Goal: Task Accomplishment & Management: Use online tool/utility

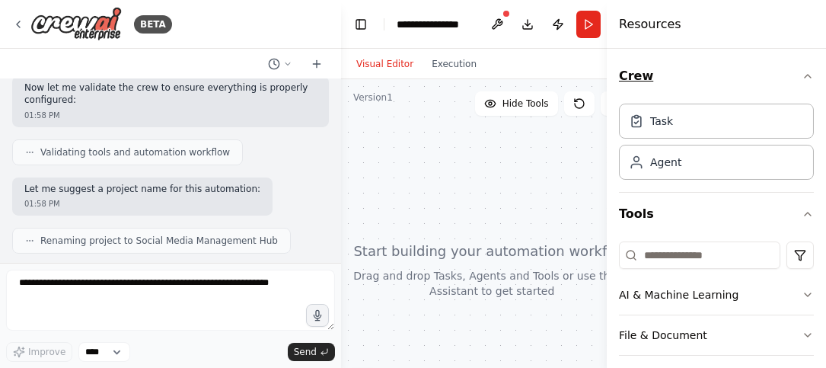
click at [802, 74] on icon "button" at bounding box center [808, 76] width 12 height 12
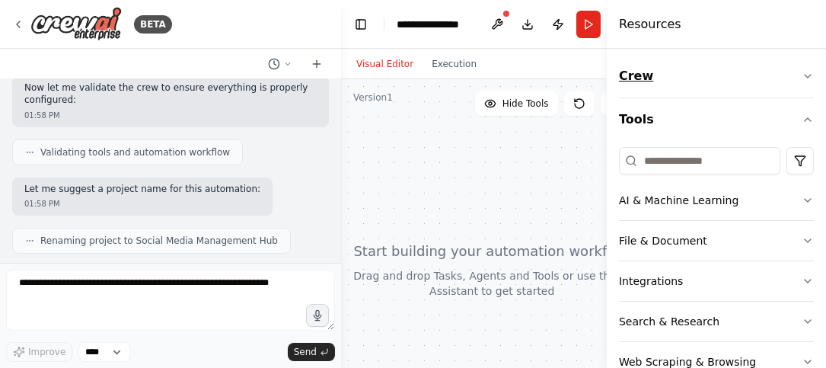
click at [802, 74] on icon "button" at bounding box center [808, 76] width 12 height 12
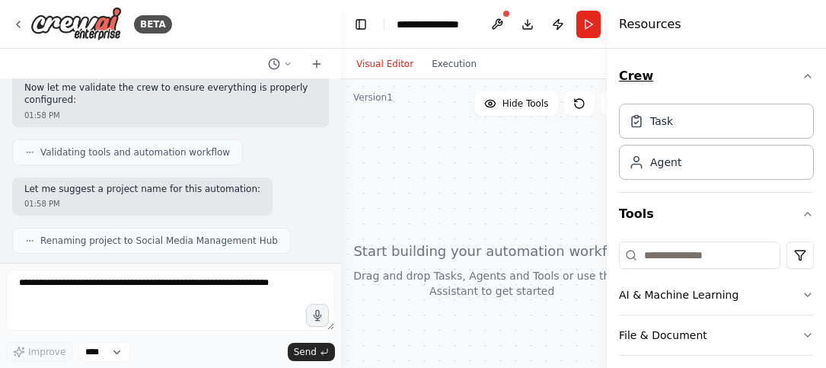
click at [802, 74] on icon "button" at bounding box center [808, 76] width 12 height 12
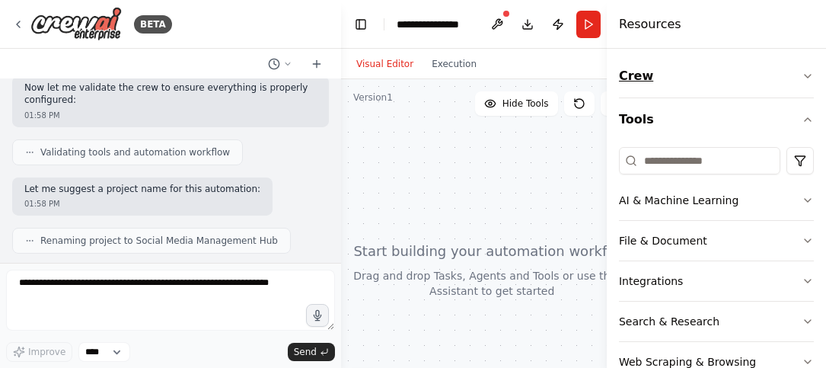
click at [802, 74] on icon "button" at bounding box center [808, 76] width 12 height 12
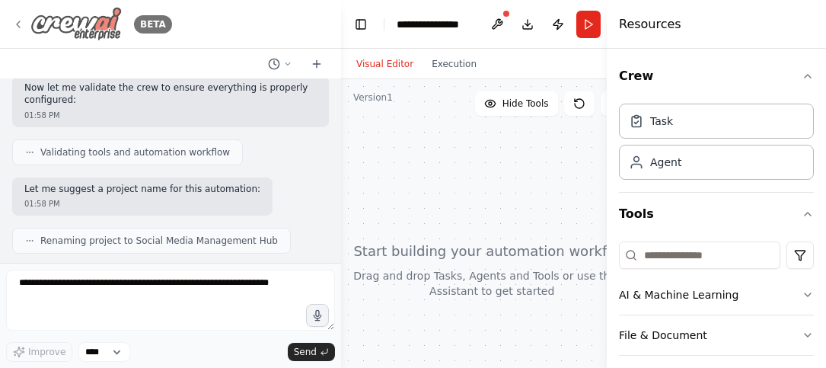
click at [19, 18] on icon at bounding box center [18, 24] width 12 height 12
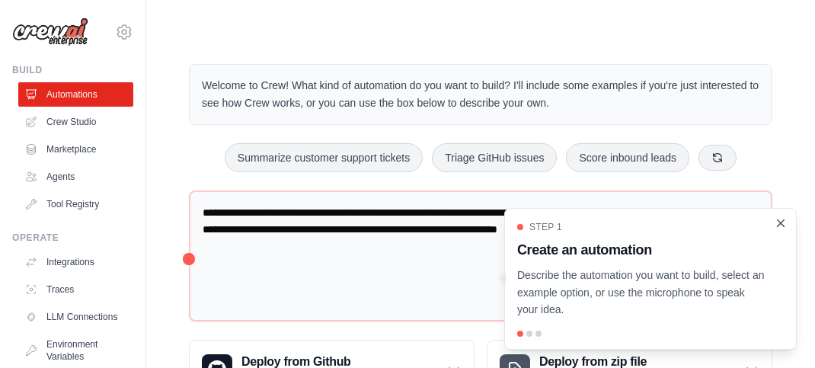
click at [780, 222] on icon "Close walkthrough" at bounding box center [780, 222] width 7 height 7
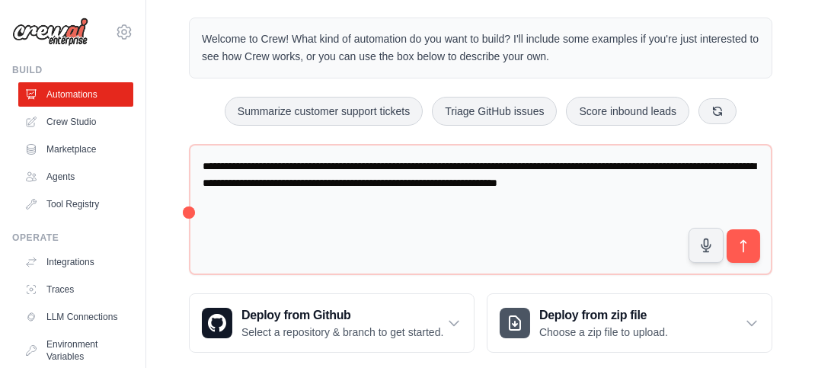
scroll to position [84, 0]
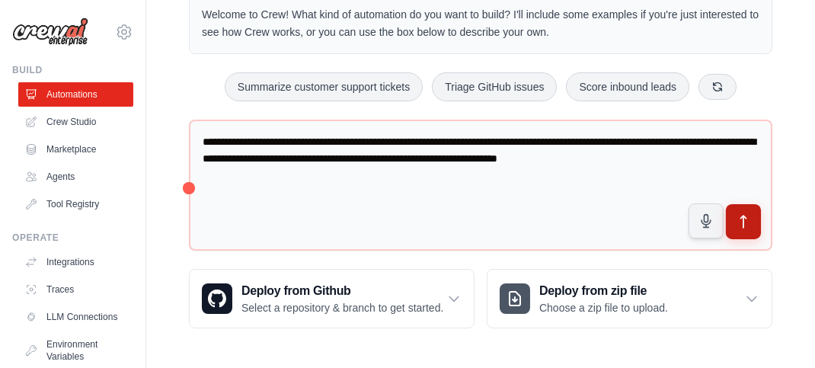
click at [741, 214] on icon "submit" at bounding box center [743, 222] width 16 height 16
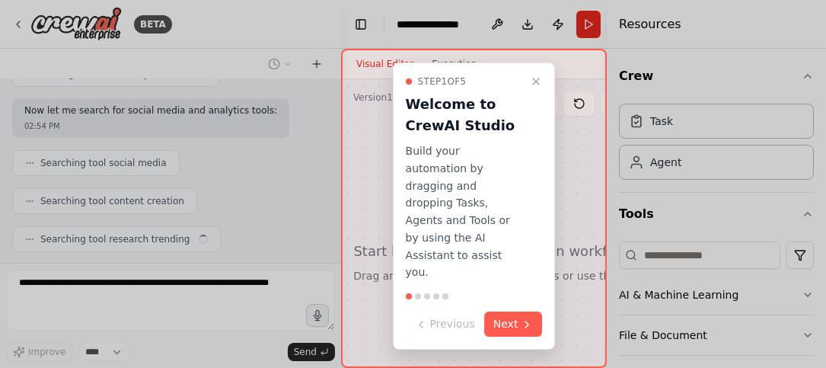
scroll to position [257, 0]
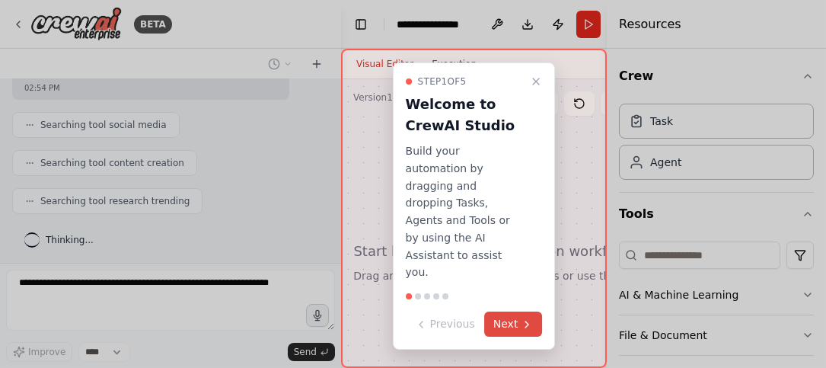
click at [512, 311] on button "Next" at bounding box center [513, 323] width 59 height 25
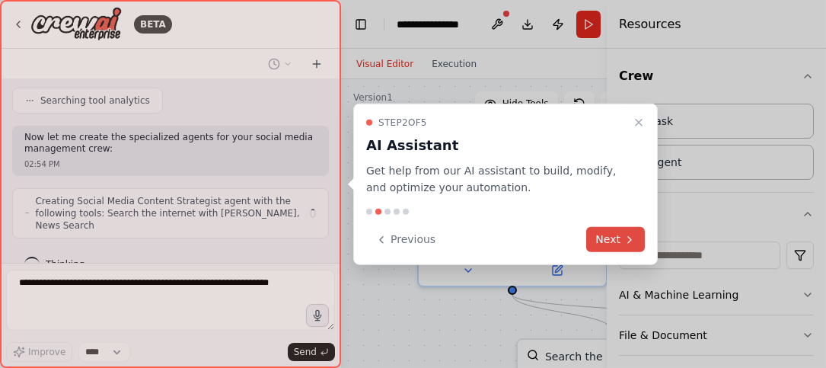
scroll to position [407, 0]
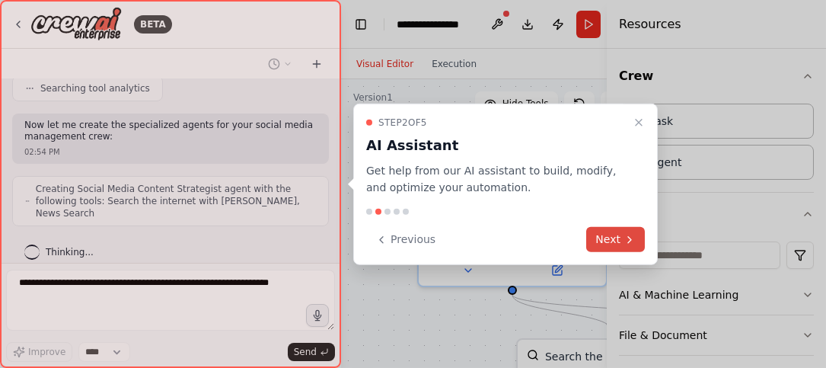
click at [611, 235] on button "Next" at bounding box center [615, 239] width 59 height 25
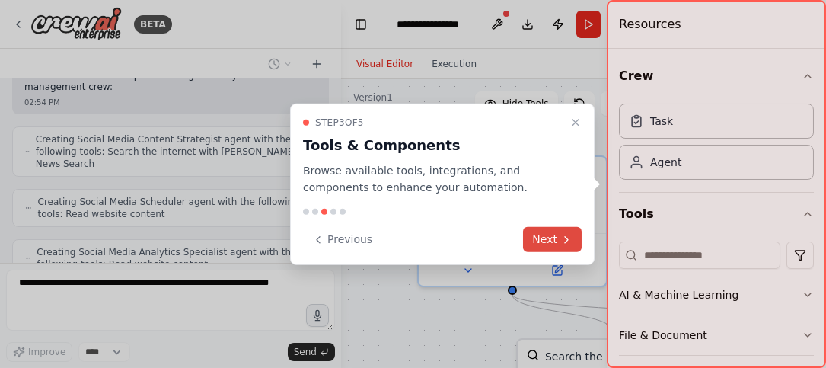
scroll to position [507, 0]
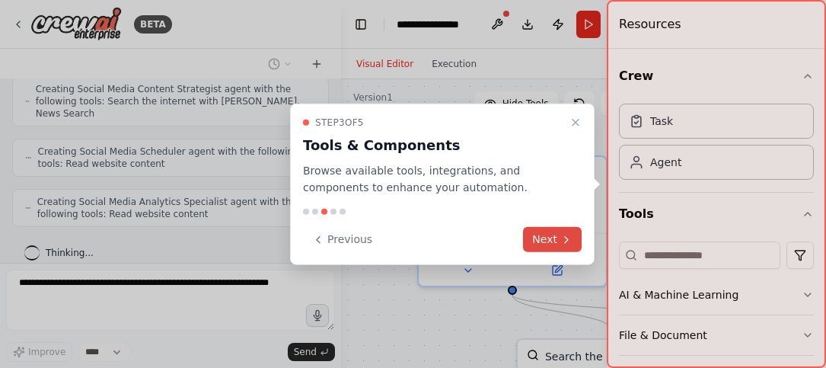
click at [548, 237] on button "Next" at bounding box center [552, 239] width 59 height 25
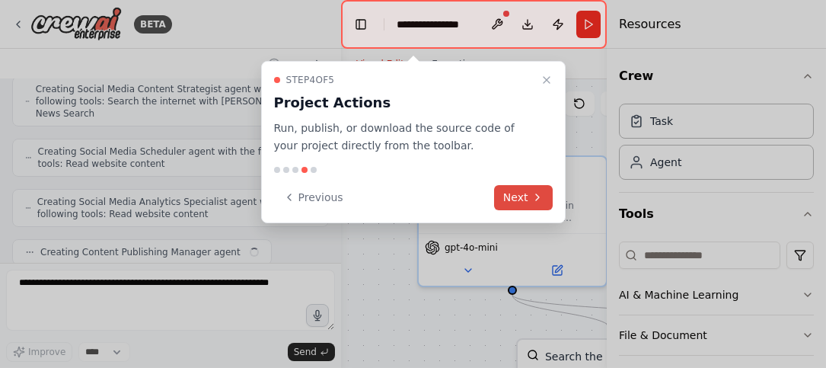
scroll to position [545, 0]
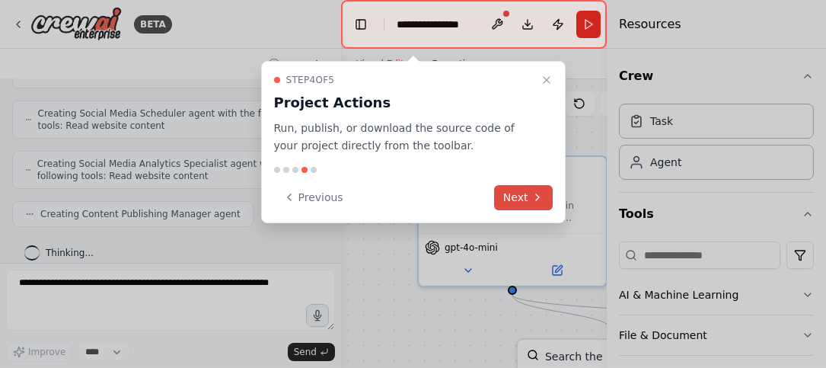
click at [518, 192] on button "Next" at bounding box center [523, 197] width 59 height 25
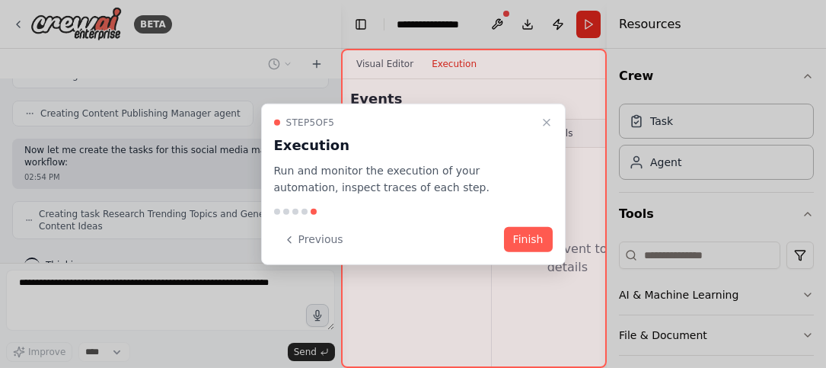
scroll to position [658, 0]
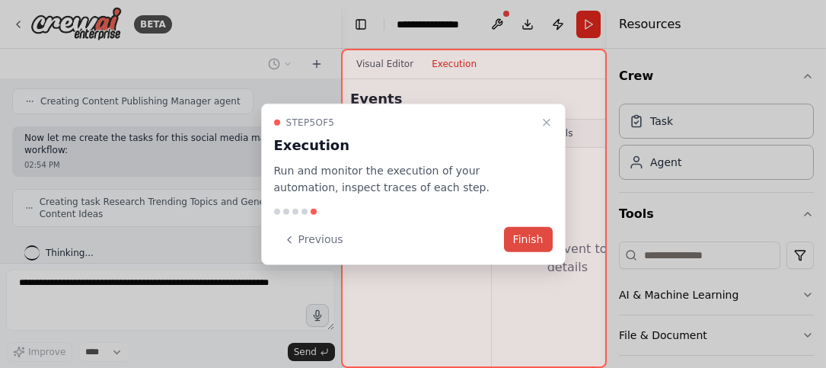
click at [525, 232] on button "Finish" at bounding box center [528, 239] width 49 height 25
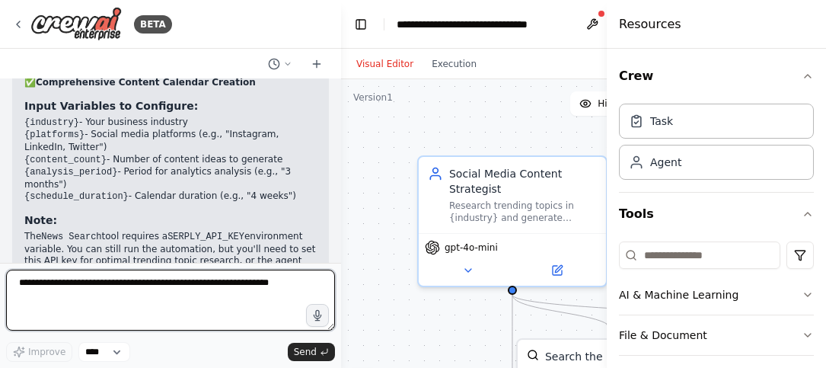
scroll to position [1500, 0]
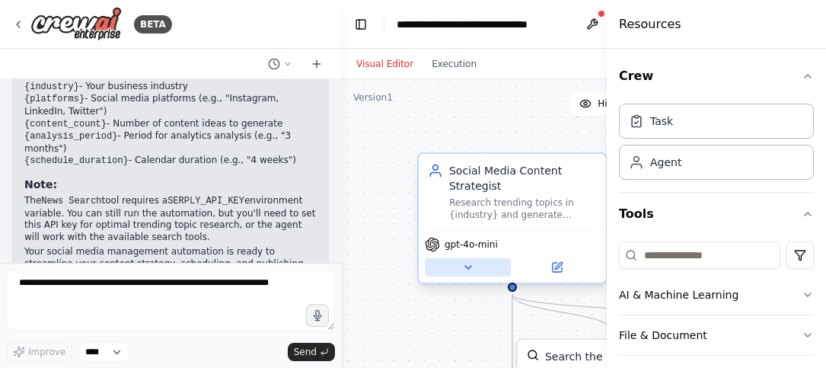
click at [467, 266] on icon at bounding box center [468, 267] width 6 height 3
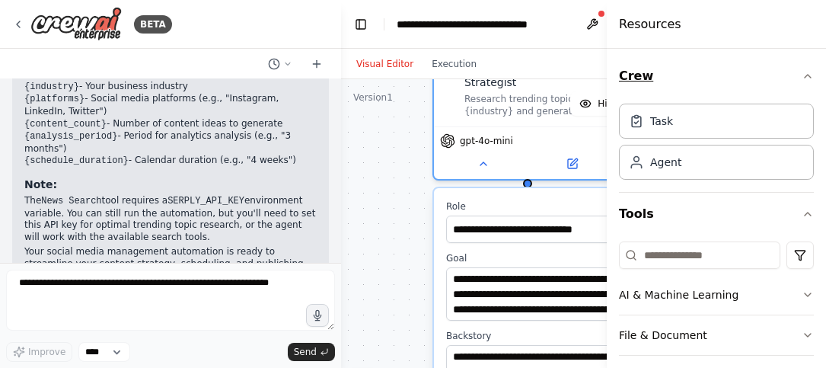
click at [802, 76] on icon "button" at bounding box center [808, 76] width 12 height 12
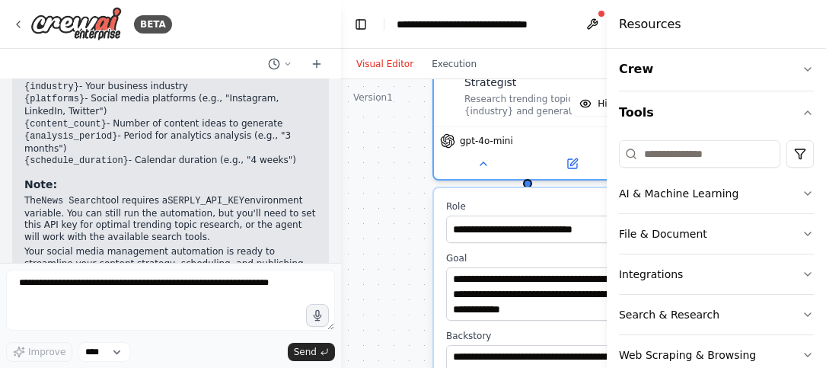
scroll to position [0, 0]
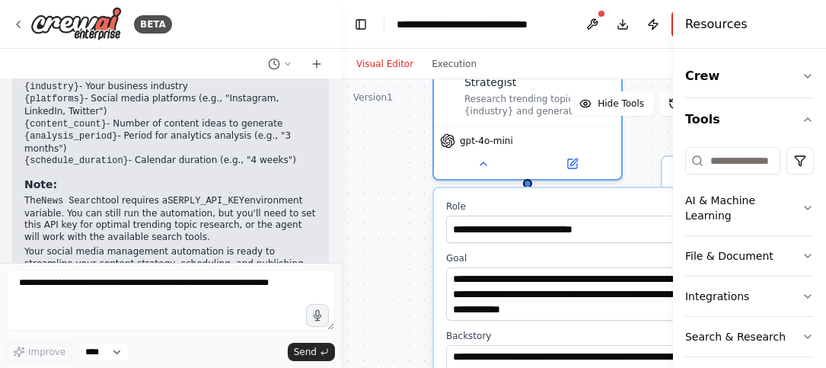
drag, startPoint x: 608, startPoint y: 56, endPoint x: 823, endPoint y: 53, distance: 214.7
click at [823, 53] on div "Resources Crew Tools AI & Machine Learning File & Document Integrations Search …" at bounding box center [749, 184] width 153 height 368
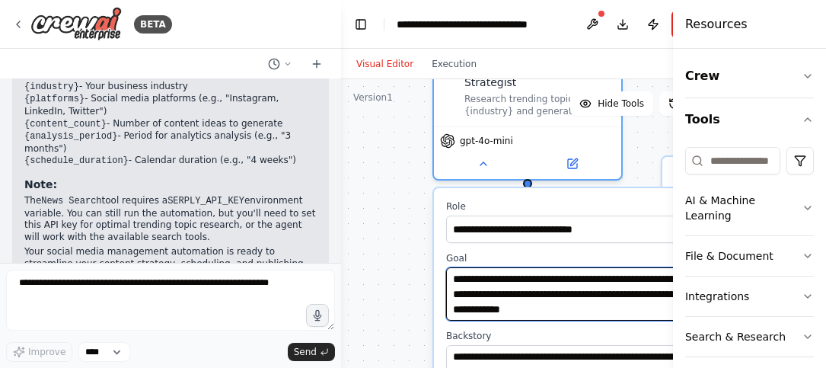
click at [509, 309] on textarea "**********" at bounding box center [584, 293] width 277 height 53
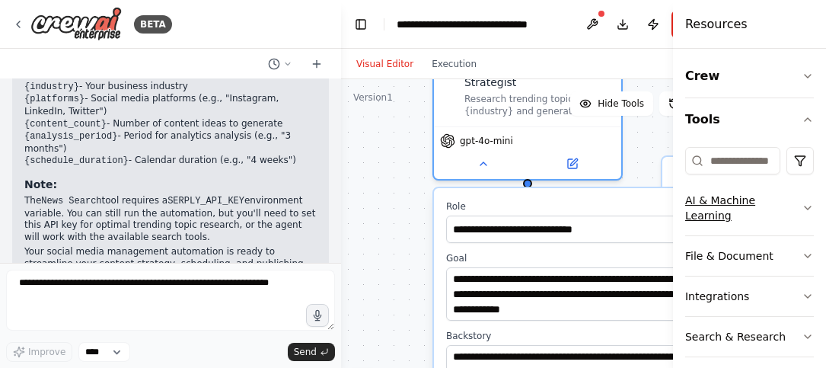
click at [802, 206] on icon "button" at bounding box center [808, 208] width 12 height 12
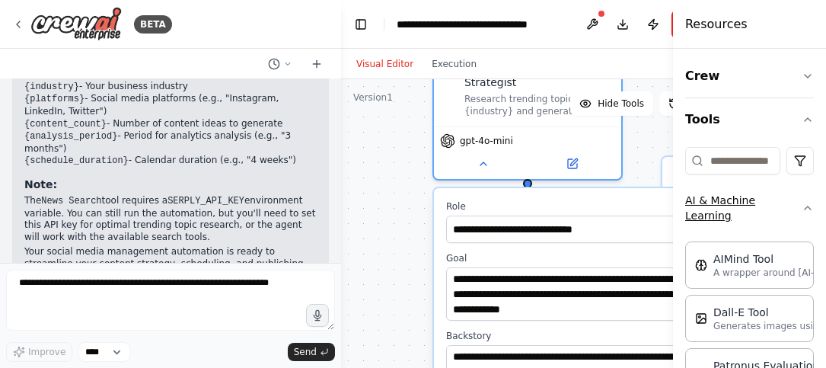
click at [805, 206] on icon "button" at bounding box center [808, 207] width 6 height 3
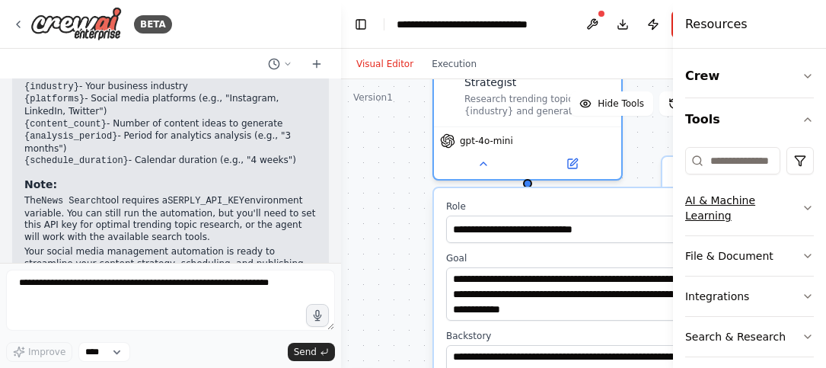
click at [802, 206] on icon "button" at bounding box center [808, 208] width 12 height 12
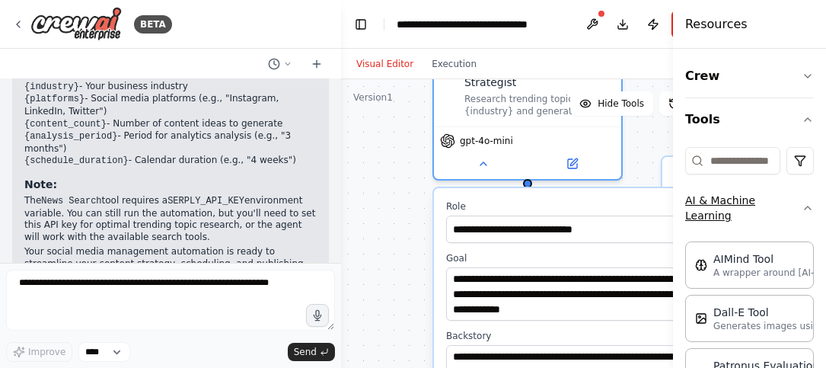
click at [805, 206] on icon "button" at bounding box center [808, 207] width 6 height 3
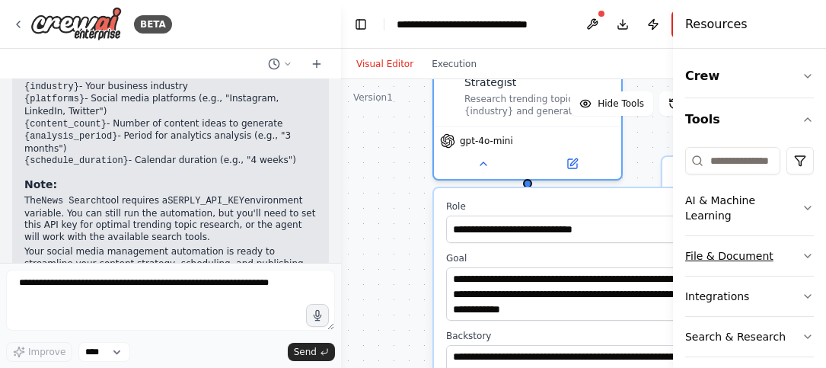
click at [802, 252] on icon "button" at bounding box center [808, 256] width 12 height 12
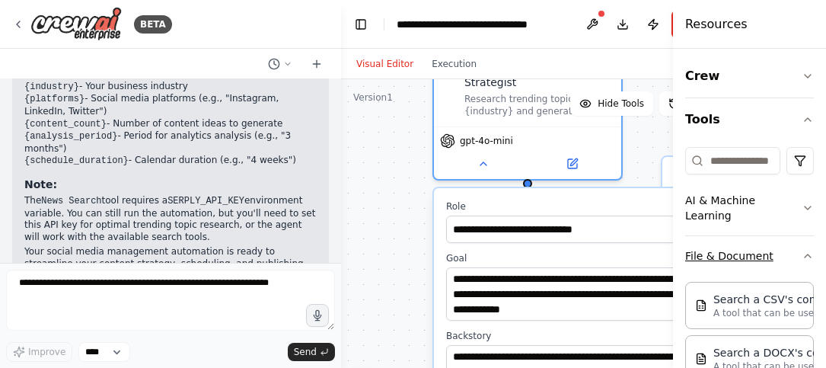
click at [802, 252] on icon "button" at bounding box center [808, 256] width 12 height 12
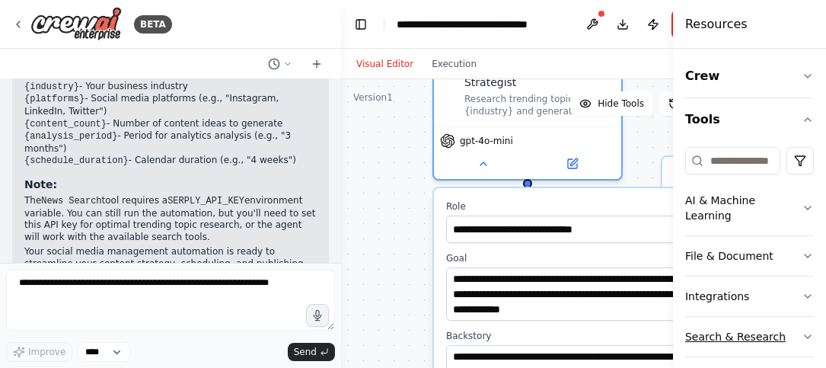
click at [802, 333] on icon "button" at bounding box center [808, 336] width 12 height 12
click at [802, 293] on icon "button" at bounding box center [808, 296] width 12 height 12
click at [713, 22] on h4 "Resources" at bounding box center [716, 24] width 62 height 18
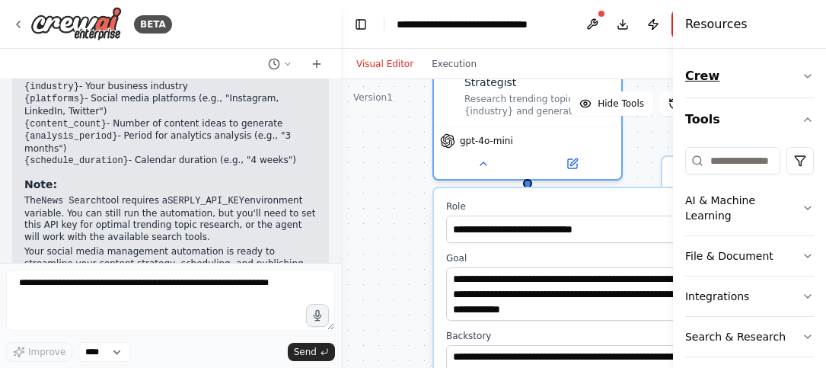
click at [802, 75] on icon "button" at bounding box center [808, 76] width 12 height 12
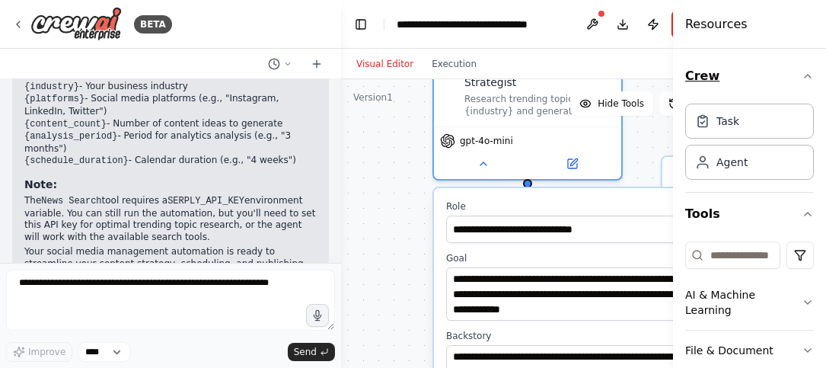
click at [802, 75] on icon "button" at bounding box center [808, 76] width 12 height 12
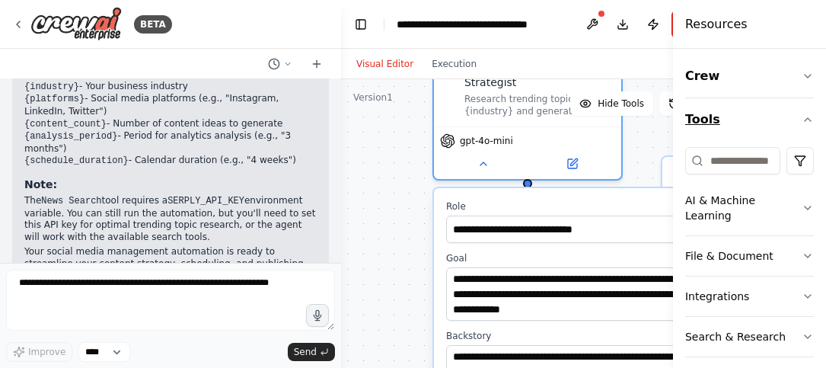
click at [805, 118] on icon "button" at bounding box center [808, 119] width 6 height 3
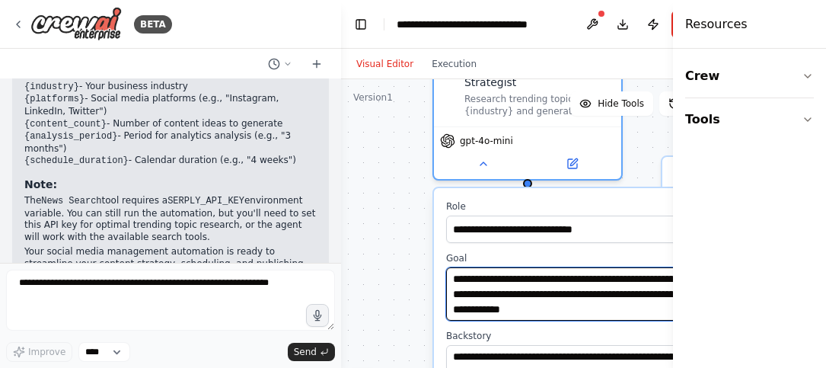
click at [628, 279] on textarea "**********" at bounding box center [584, 293] width 277 height 53
click at [623, 295] on textarea "**********" at bounding box center [584, 293] width 277 height 53
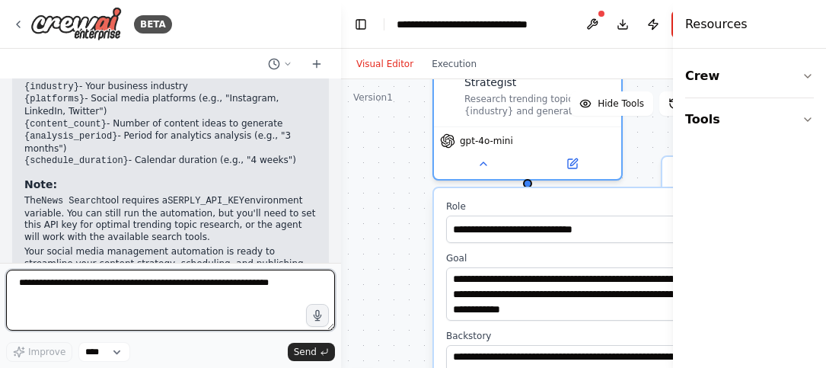
click at [113, 289] on textarea at bounding box center [170, 299] width 329 height 61
type textarea "**********"
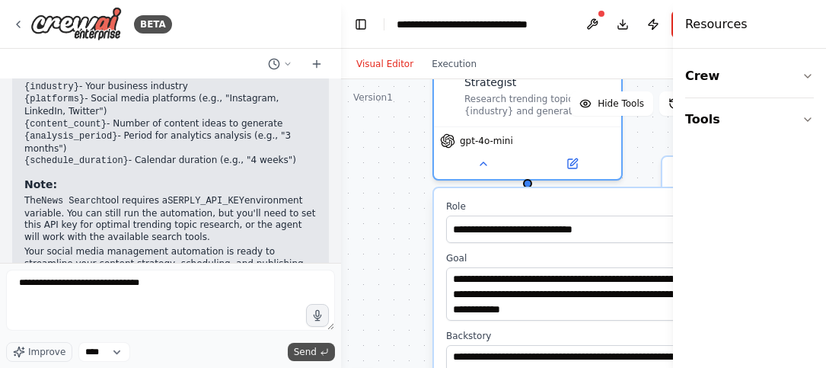
click at [308, 352] on span "Send" at bounding box center [305, 352] width 23 height 12
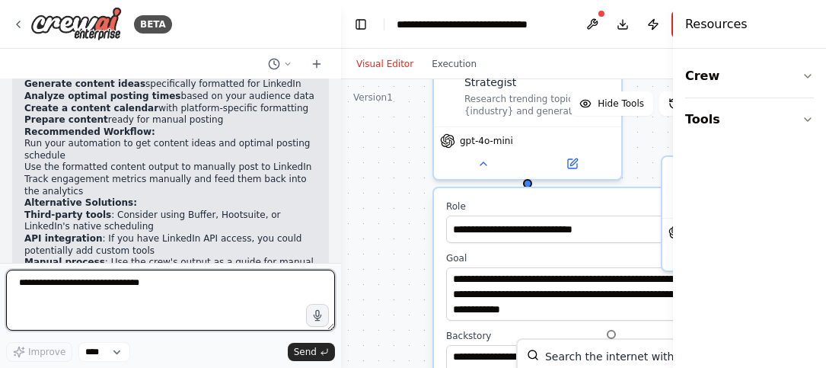
scroll to position [2347, 0]
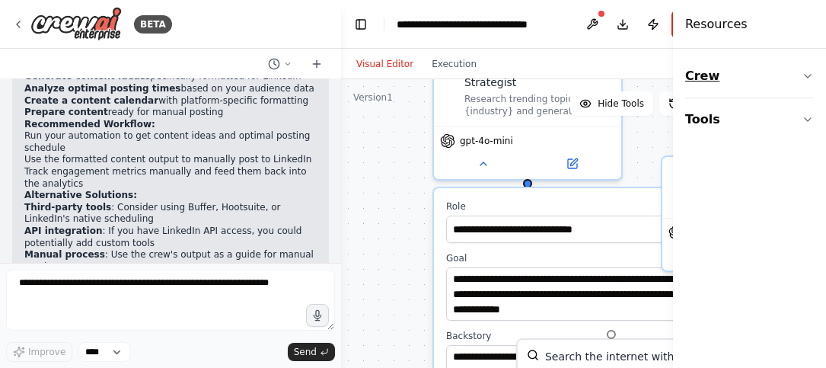
click at [808, 72] on icon "button" at bounding box center [808, 76] width 12 height 12
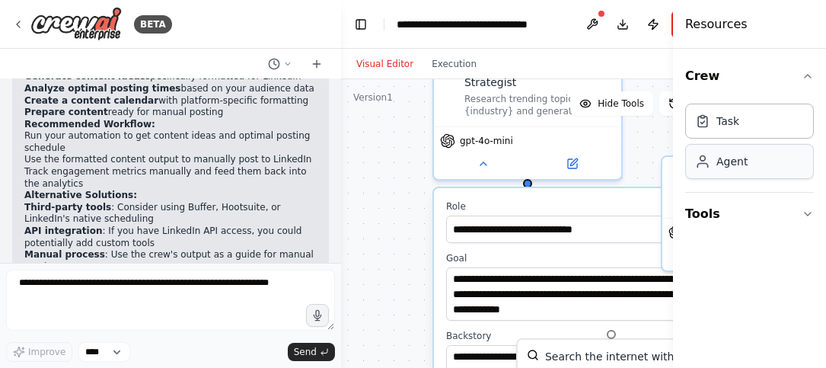
click at [725, 171] on div "Agent" at bounding box center [749, 161] width 129 height 35
click at [739, 158] on div "Agent" at bounding box center [731, 161] width 31 height 15
click at [732, 125] on div "Task" at bounding box center [727, 120] width 23 height 15
click at [20, 21] on icon at bounding box center [18, 24] width 12 height 12
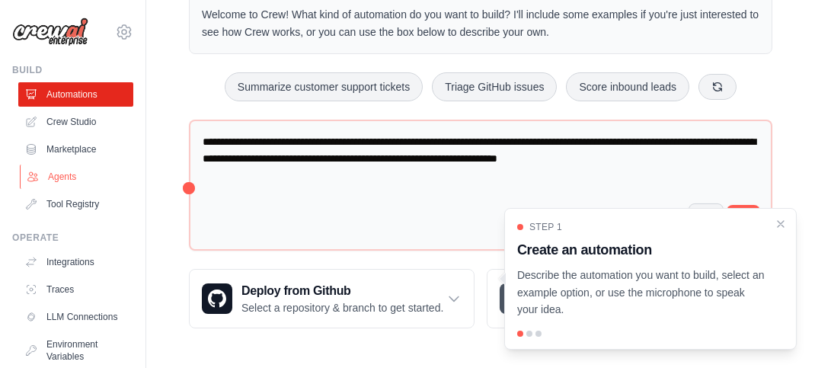
click at [59, 180] on link "Agents" at bounding box center [77, 176] width 115 height 24
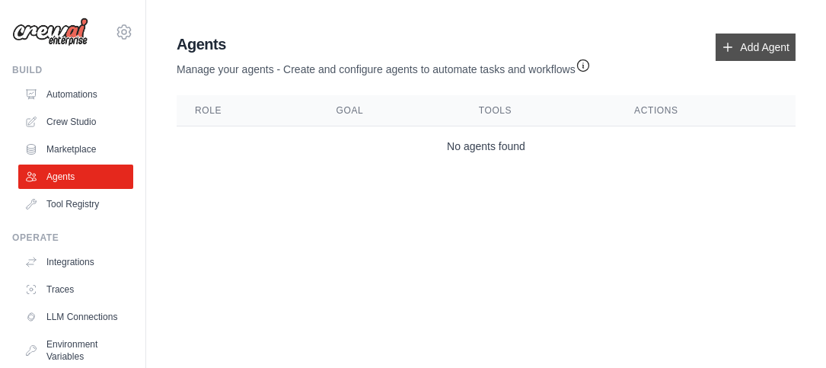
click at [764, 51] on link "Add Agent" at bounding box center [756, 46] width 80 height 27
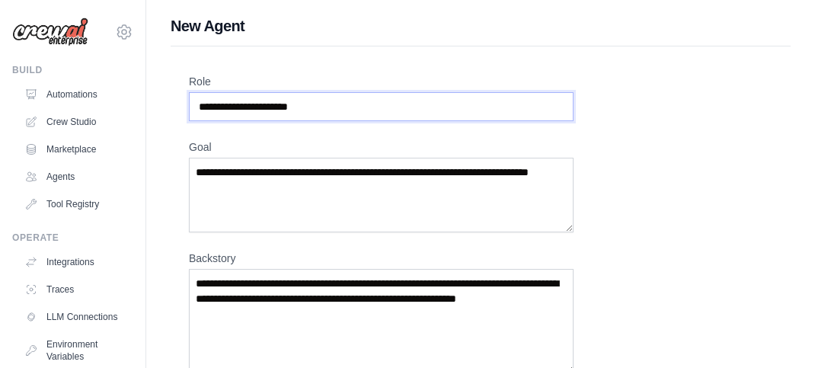
click at [413, 117] on input "Role" at bounding box center [381, 106] width 384 height 29
click at [75, 145] on link "Marketplace" at bounding box center [77, 149] width 115 height 24
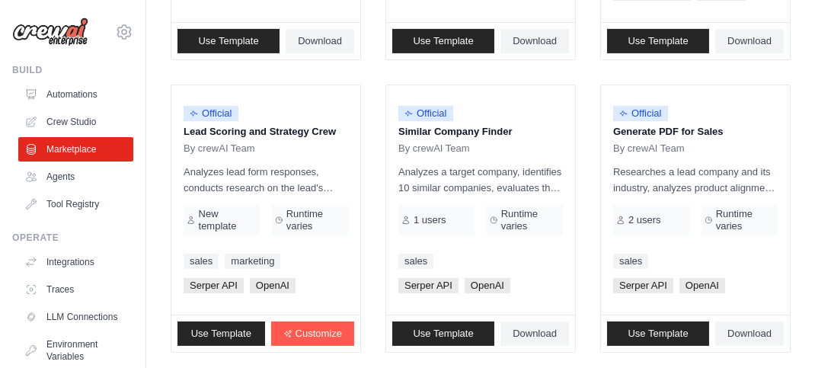
scroll to position [1040, 0]
click at [451, 178] on p "Analyzes a target company, identifies 10 similar companies, evaluates their sim…" at bounding box center [480, 180] width 164 height 32
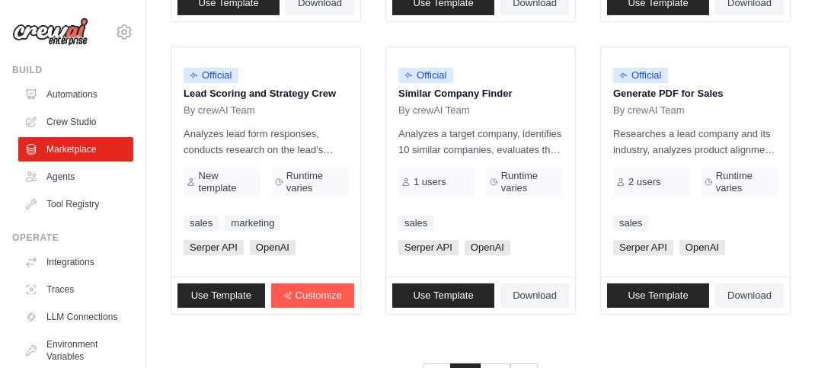
scroll to position [1144, 0]
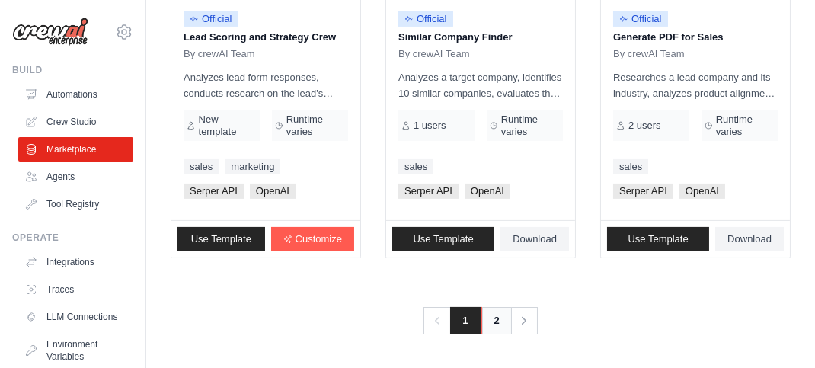
click at [497, 326] on link "2" at bounding box center [496, 320] width 30 height 27
